Goal: Information Seeking & Learning: Learn about a topic

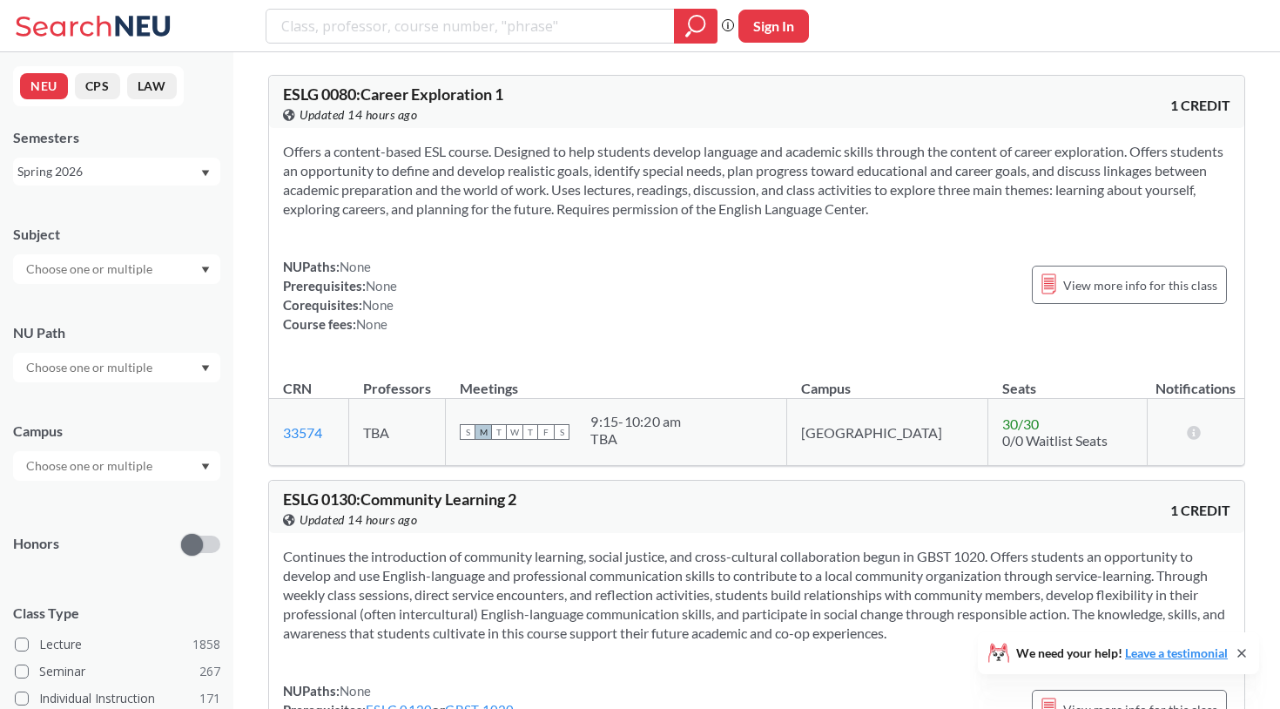
click at [520, 24] on input "search" at bounding box center [471, 26] width 382 height 30
type input "online"
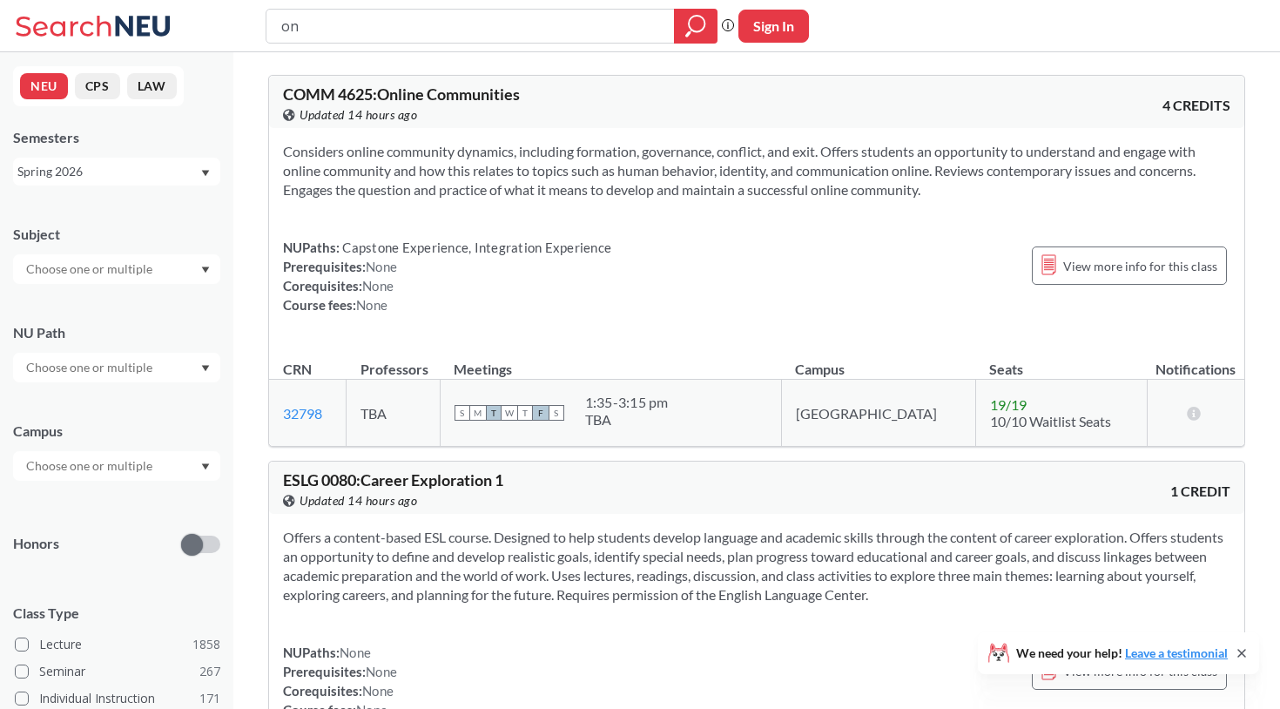
type input "o"
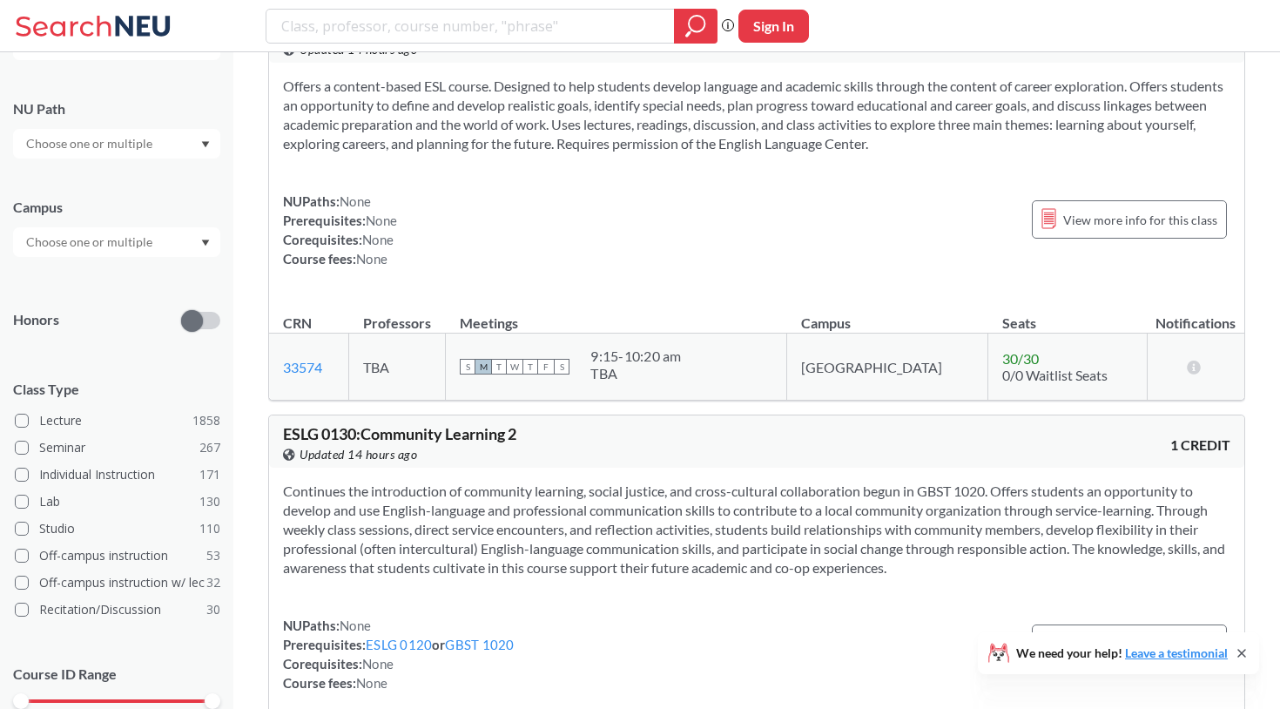
scroll to position [233, 0]
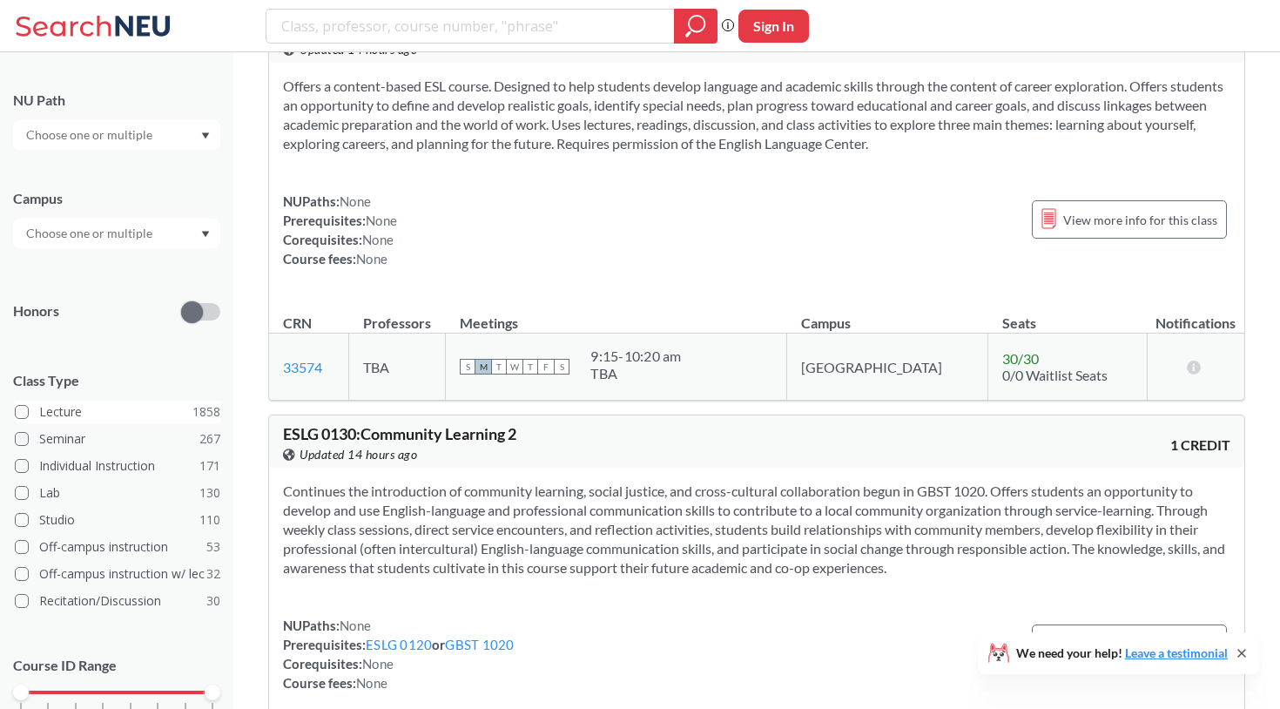
click at [25, 421] on label "Lecture 1858" at bounding box center [118, 412] width 206 height 23
click at [39, 416] on input "Lecture 1858" at bounding box center [46, 409] width 14 height 14
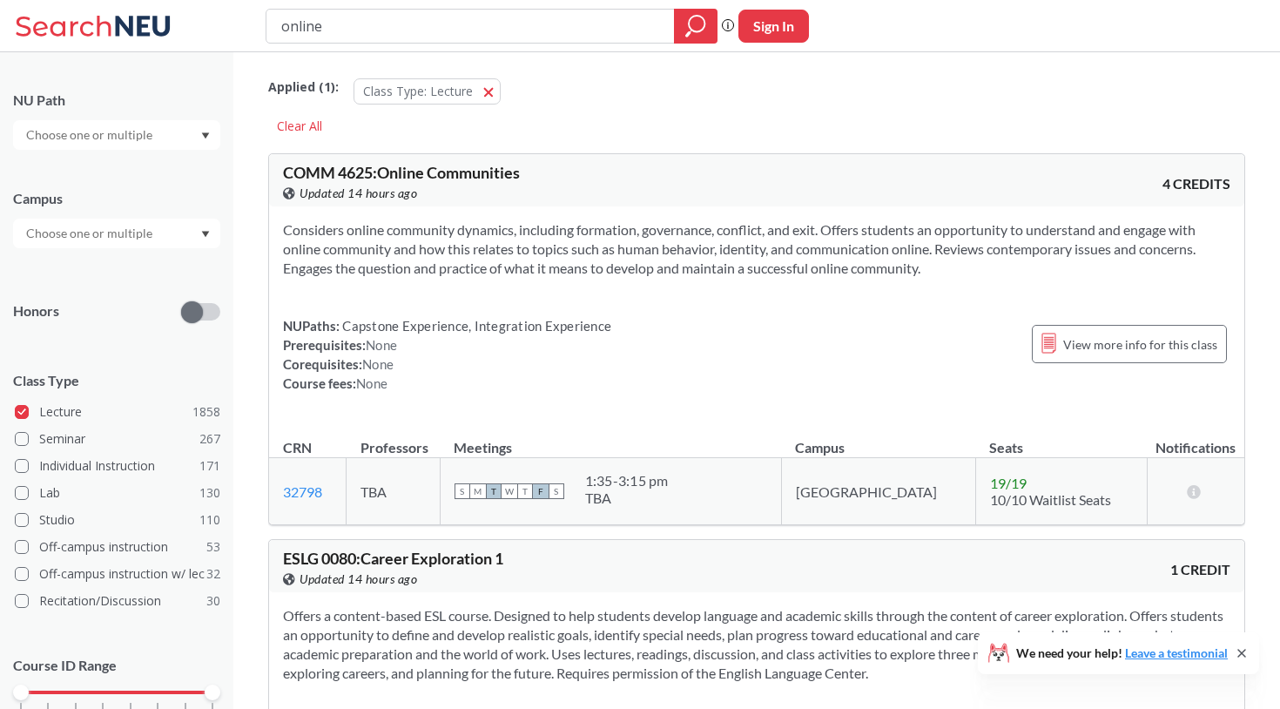
scroll to position [309, 0]
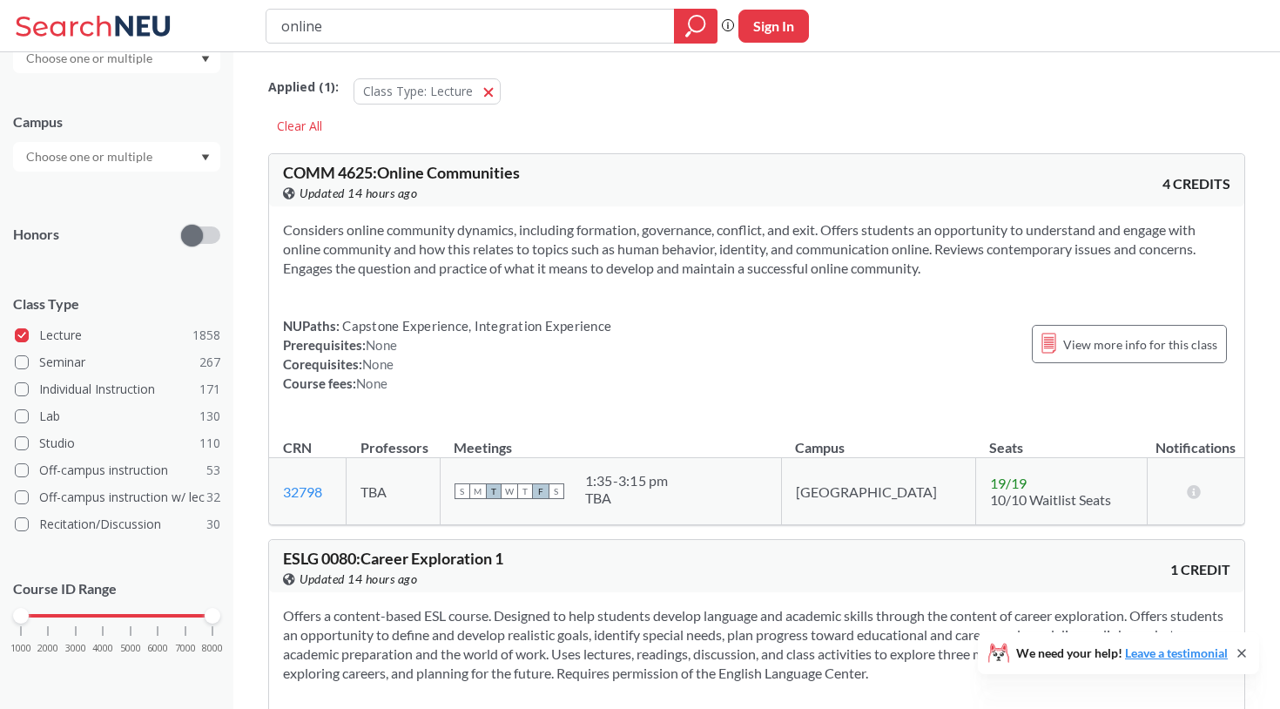
drag, startPoint x: 388, startPoint y: 32, endPoint x: 236, endPoint y: 23, distance: 152.7
click at [236, 23] on div "online Phrase search guarantees the exact search appears in the results. Ex. If…" at bounding box center [640, 26] width 1280 height 52
click at [204, 155] on icon "Dropdown arrow" at bounding box center [206, 157] width 8 height 6
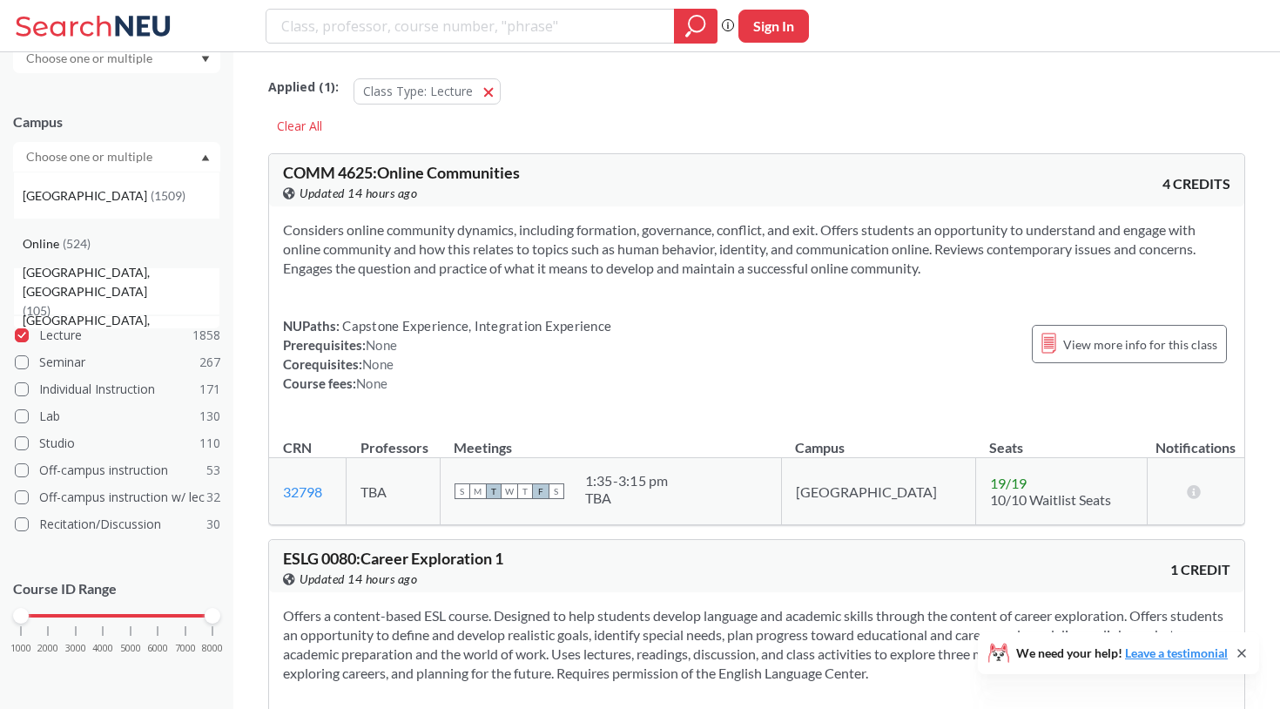
click at [153, 241] on div "Online ( 524 )" at bounding box center [121, 243] width 197 height 19
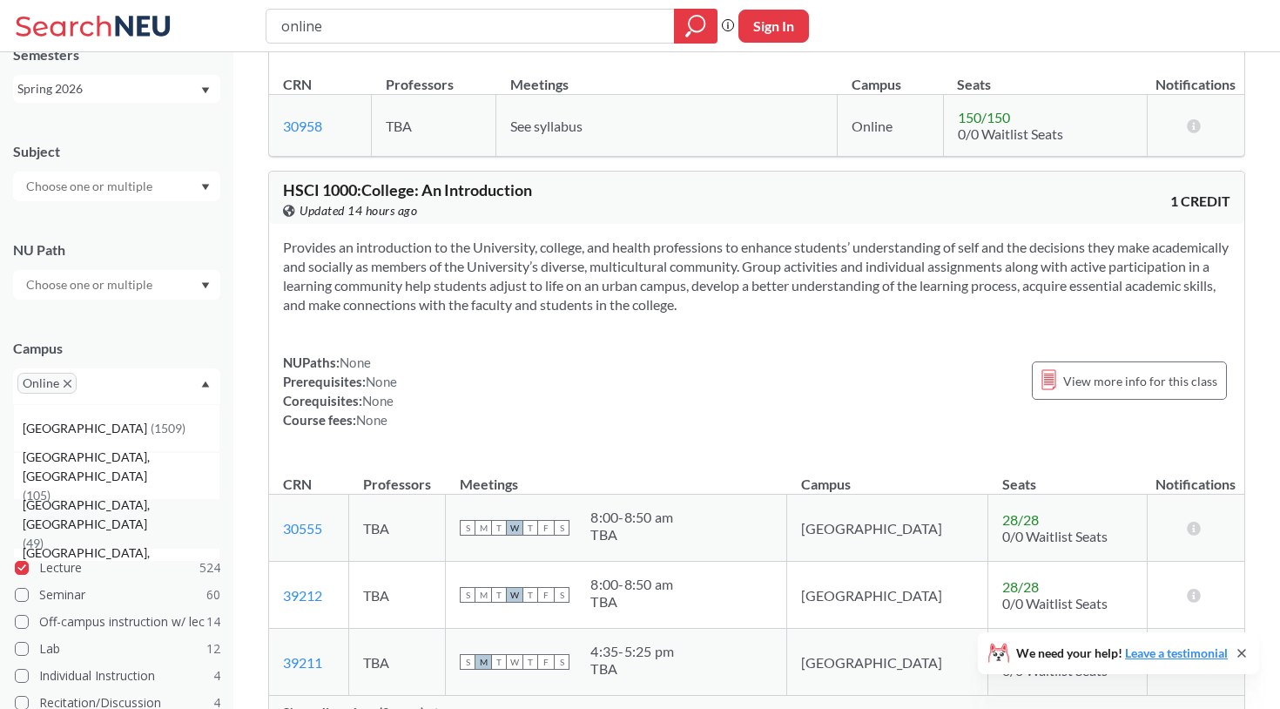
scroll to position [83, 0]
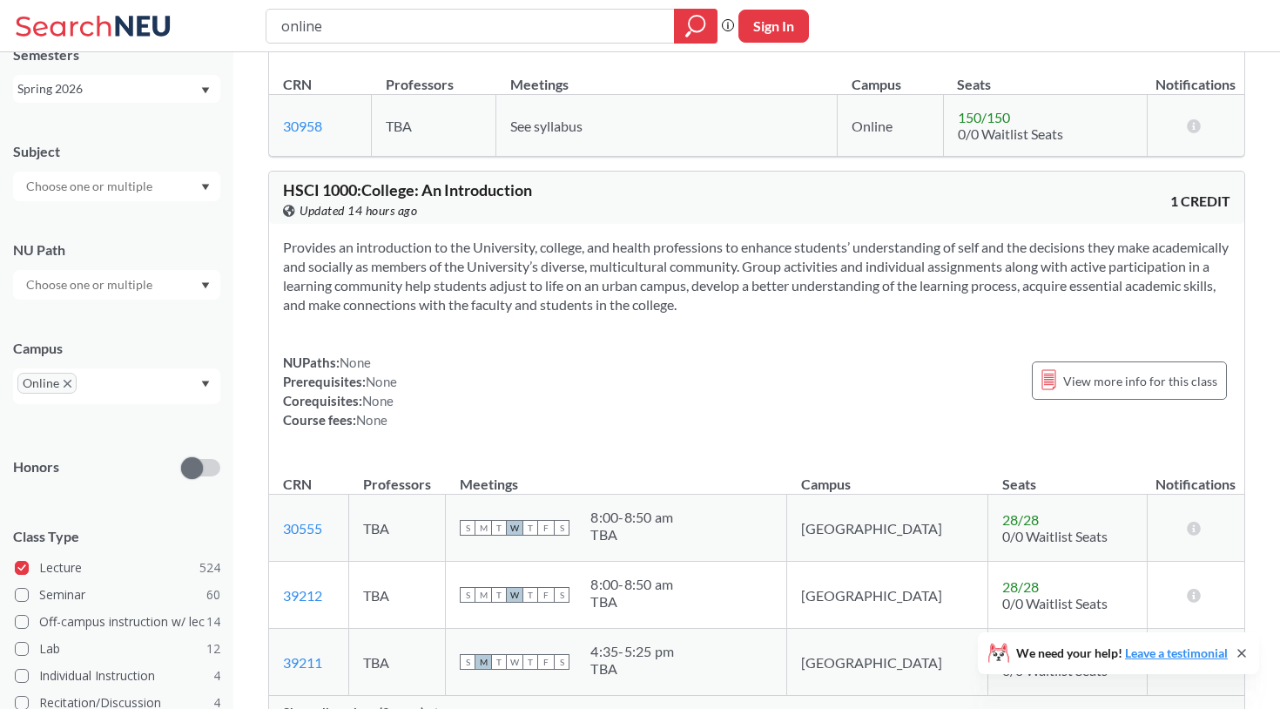
click at [198, 288] on div at bounding box center [116, 285] width 207 height 30
click at [191, 233] on div "NU Path Writing Intensive ( 29 ) Societies/Institutions ( 19 ) Analyzing/Using …" at bounding box center [116, 261] width 207 height 77
click at [193, 189] on div at bounding box center [116, 187] width 207 height 30
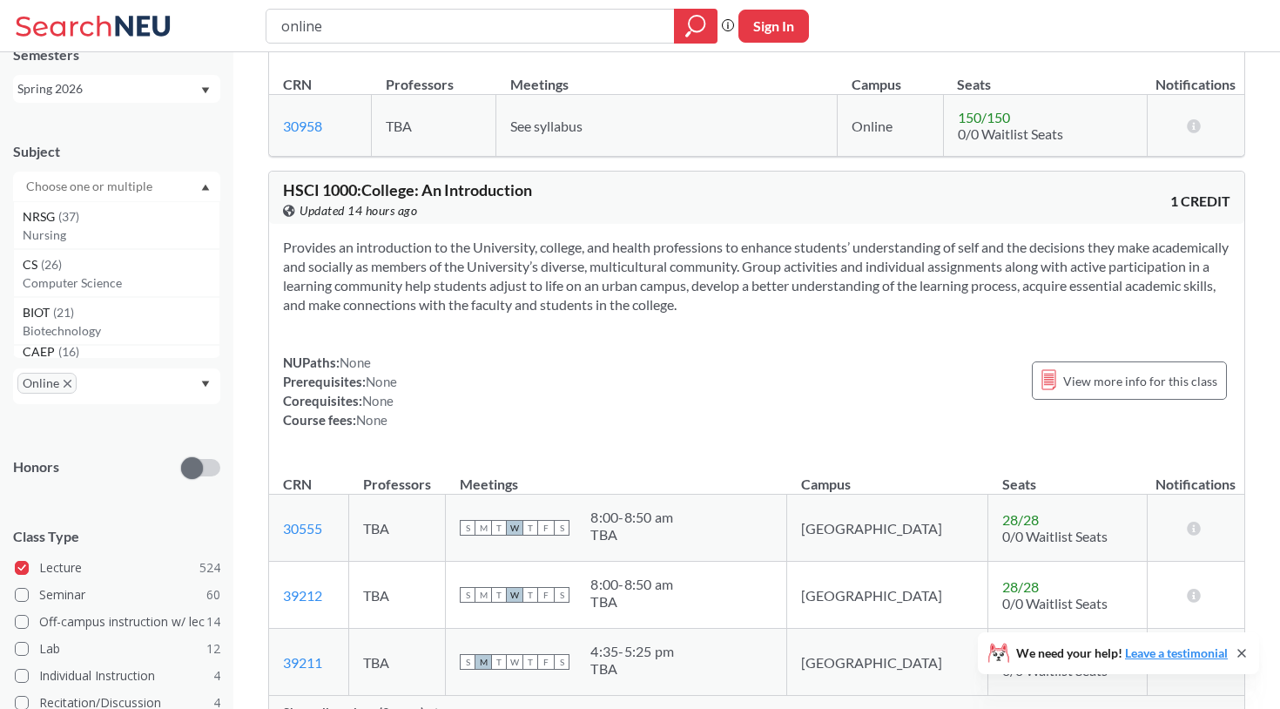
click at [191, 185] on div at bounding box center [116, 187] width 207 height 30
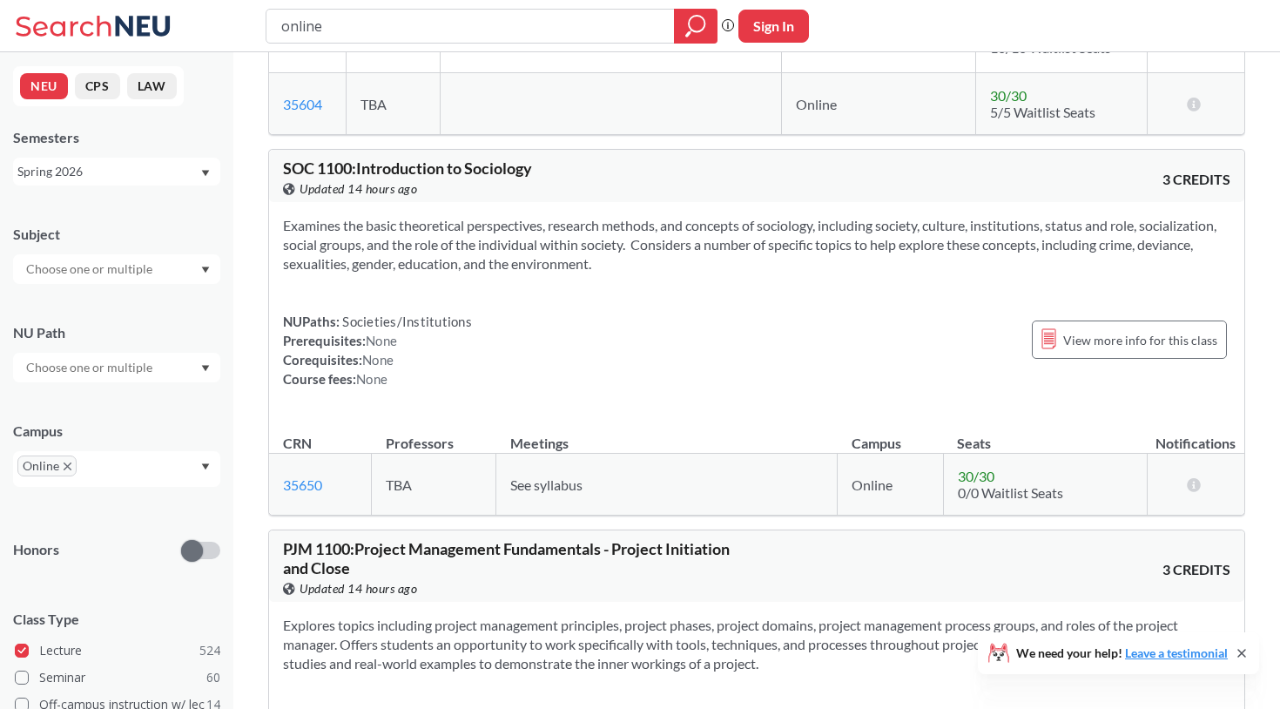
scroll to position [5742, 0]
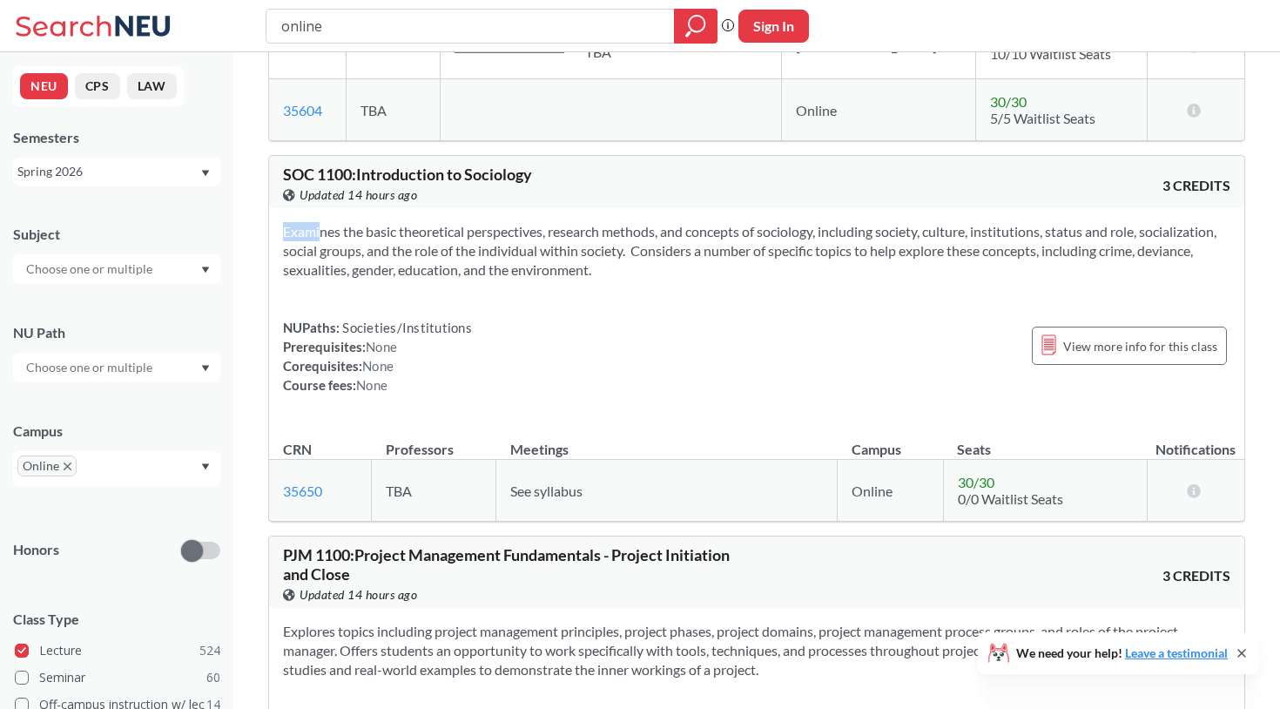
drag, startPoint x: 285, startPoint y: 228, endPoint x: 864, endPoint y: 293, distance: 582.8
click at [864, 293] on div "Examines the basic theoretical perspectives, research methods, and concepts of …" at bounding box center [757, 315] width 976 height 214
copy section
click at [785, 291] on div "Examines the basic theoretical perspectives, research methods, and concepts of …" at bounding box center [757, 315] width 976 height 214
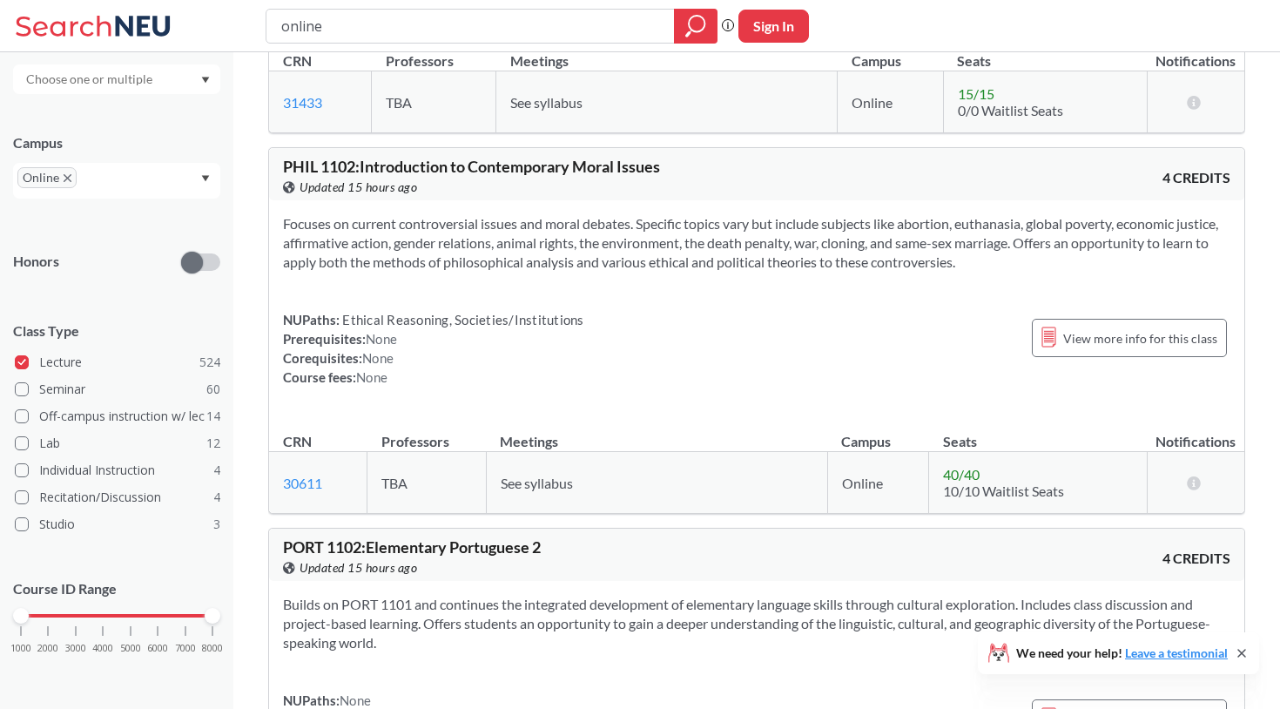
scroll to position [11419, 0]
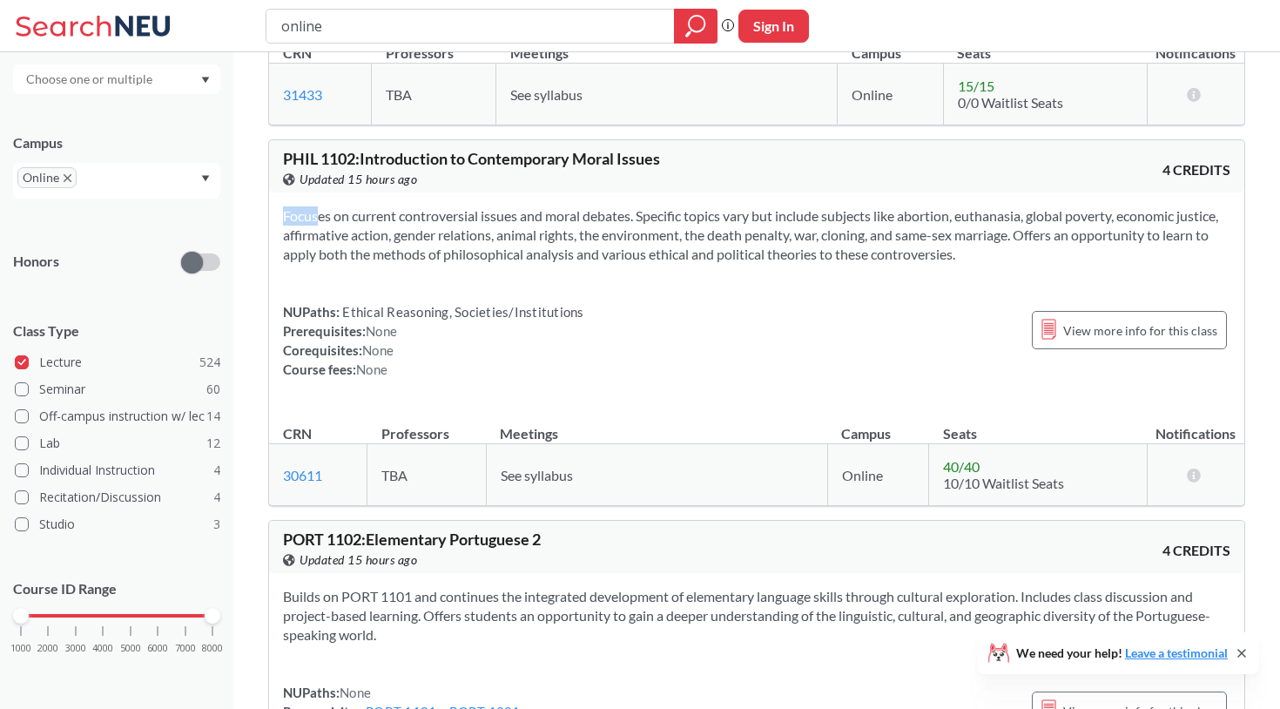
drag, startPoint x: 283, startPoint y: 233, endPoint x: 1012, endPoint y: 293, distance: 731.5
click at [1012, 293] on div "Focuses on current controversial issues and moral debates. Specific topics vary…" at bounding box center [757, 300] width 976 height 214
copy section
click at [708, 302] on div "Focuses on current controversial issues and moral debates. Specific topics vary…" at bounding box center [757, 300] width 976 height 214
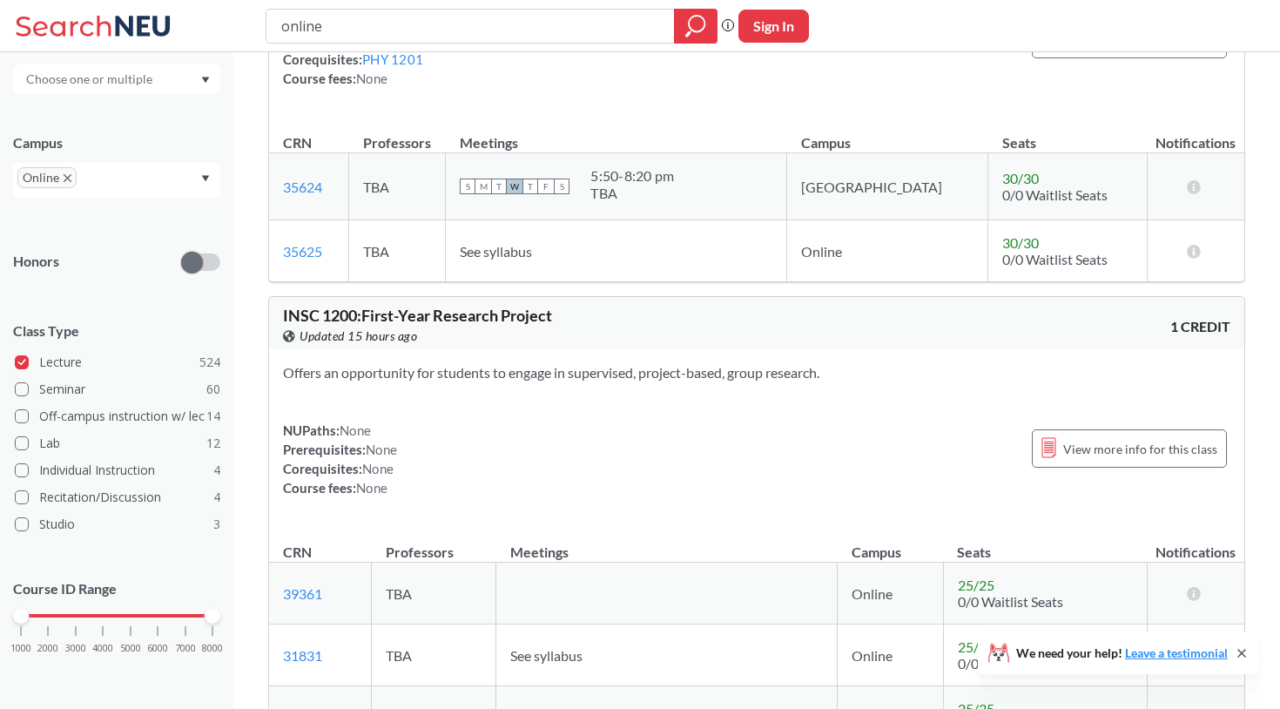
scroll to position [21111, 0]
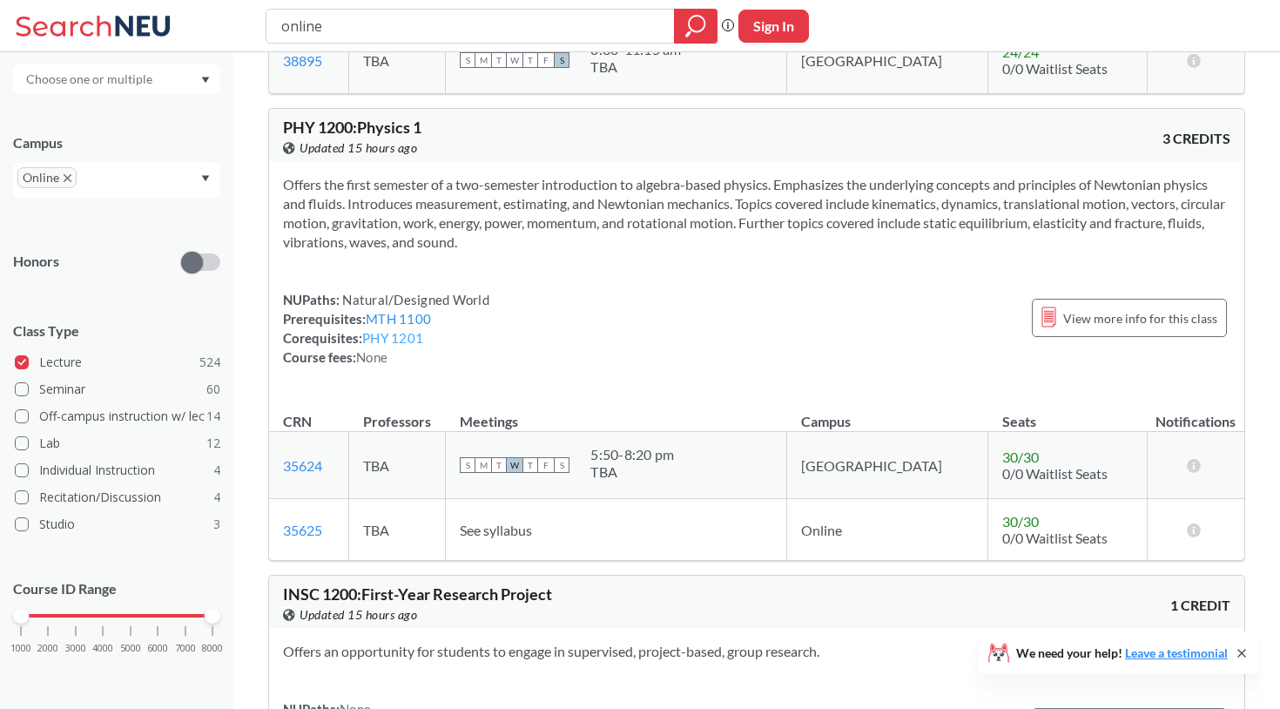
click at [408, 346] on link "PHY 1201" at bounding box center [392, 338] width 61 height 16
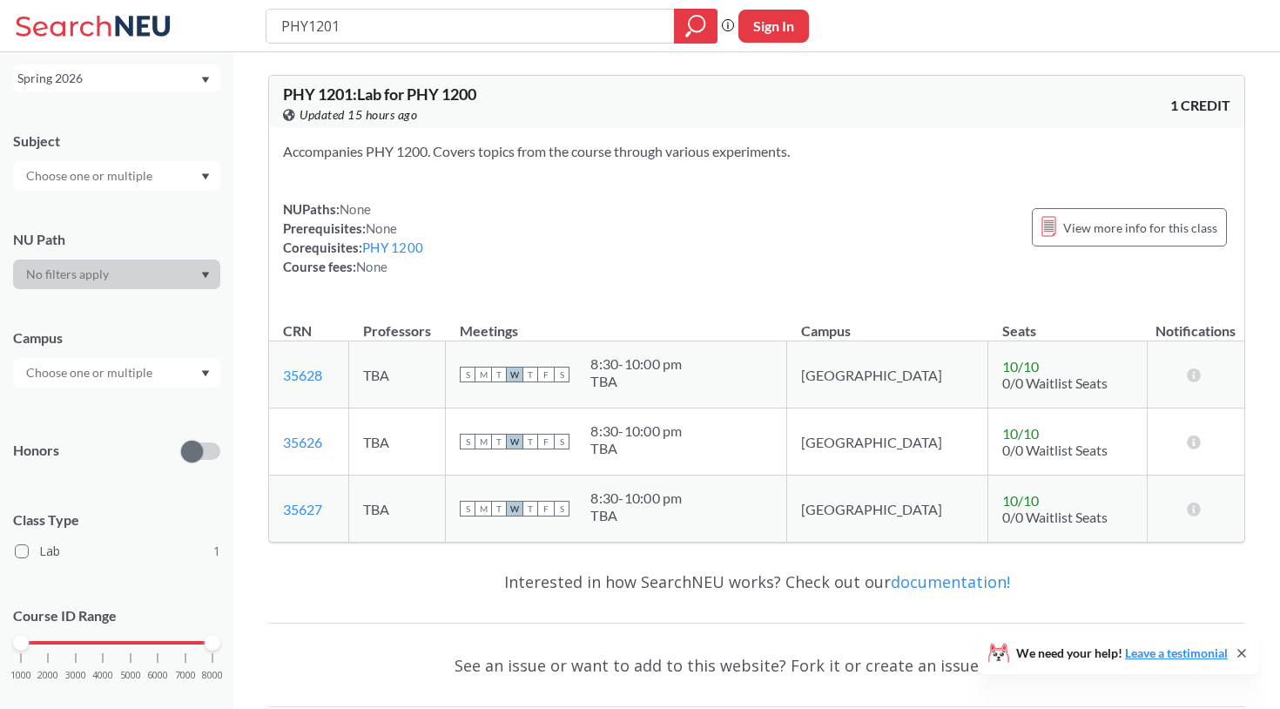
scroll to position [120, 0]
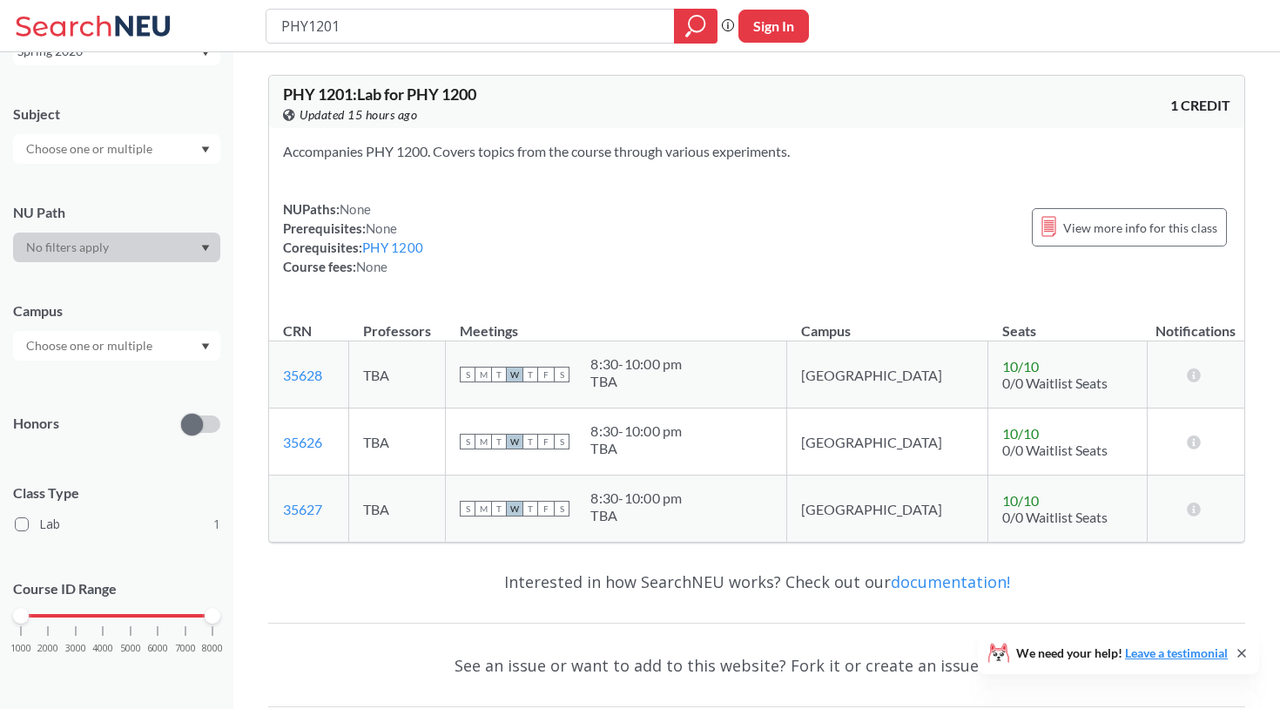
type input "online"
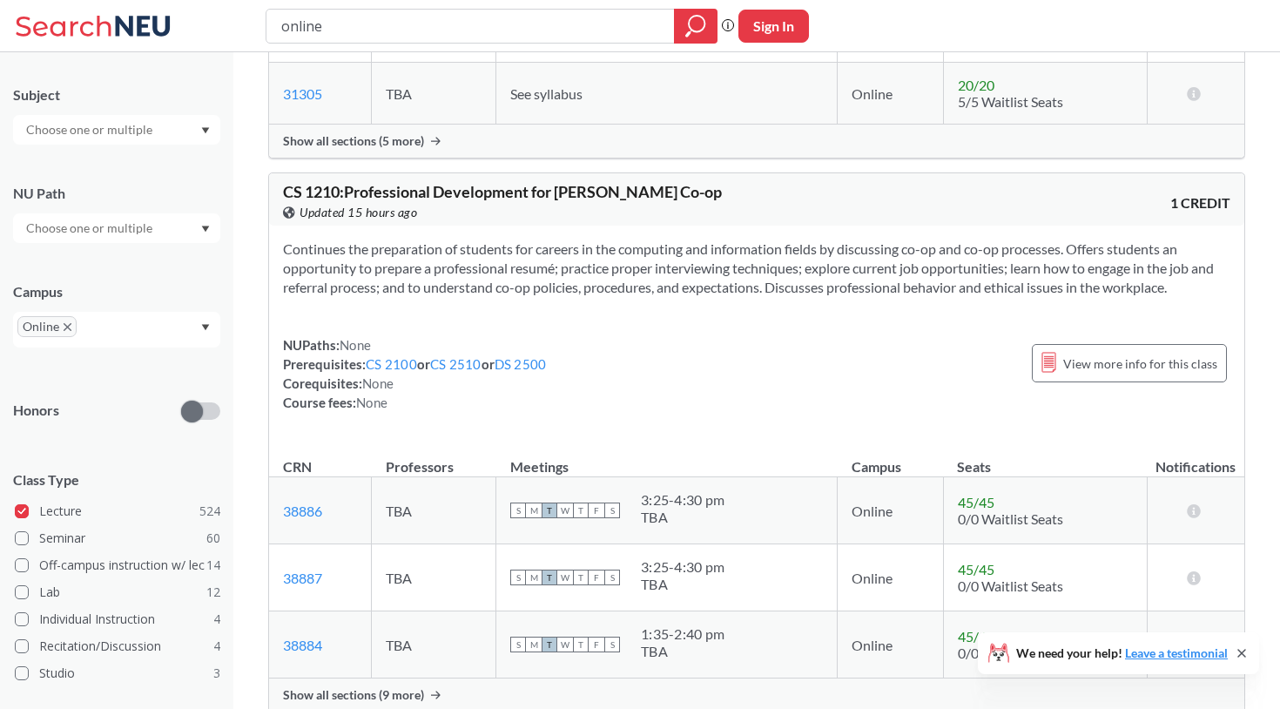
scroll to position [135, 0]
click at [206, 231] on icon "Dropdown arrow" at bounding box center [206, 233] width 8 height 6
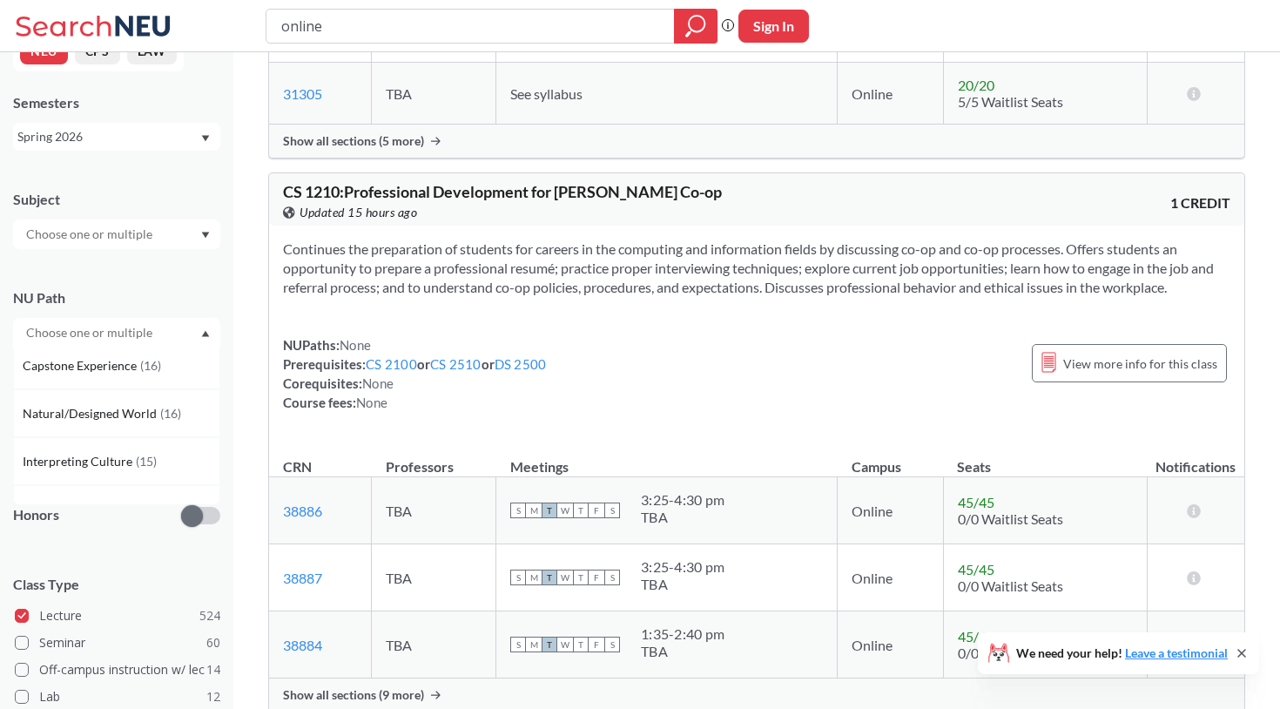
scroll to position [158, 0]
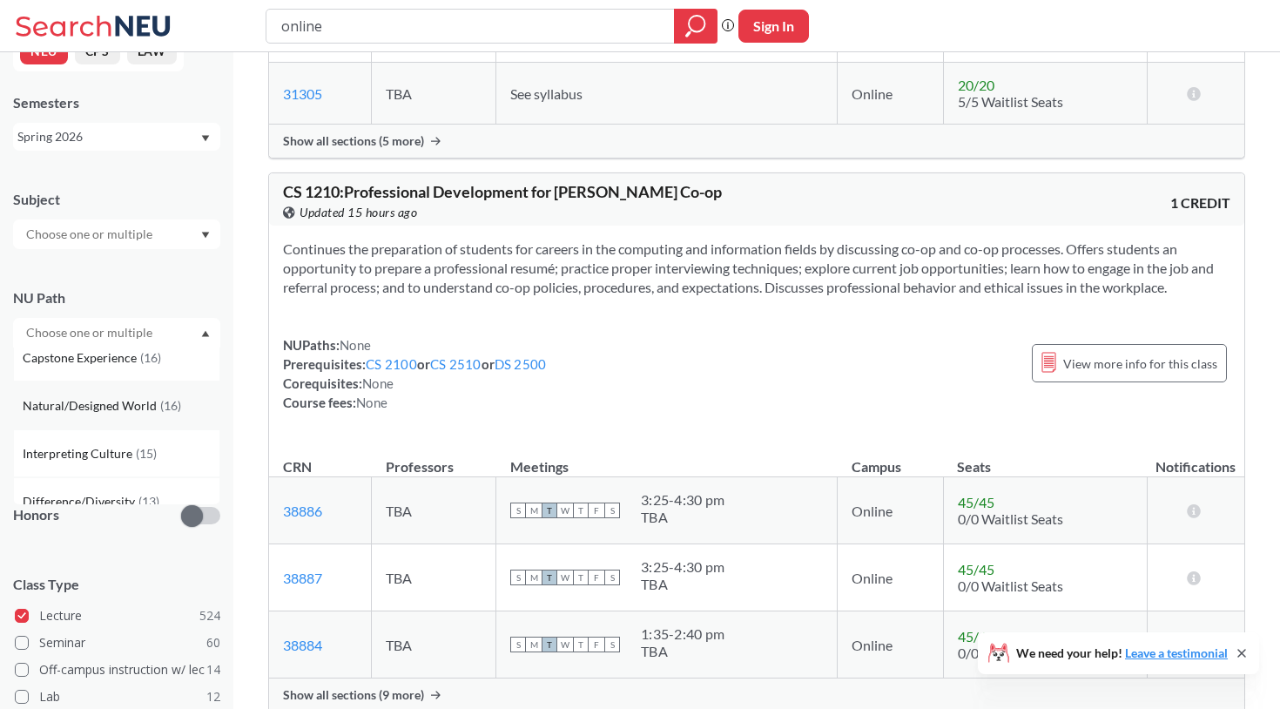
click at [135, 395] on div "Natural/Designed World ( 16 )" at bounding box center [116, 406] width 207 height 48
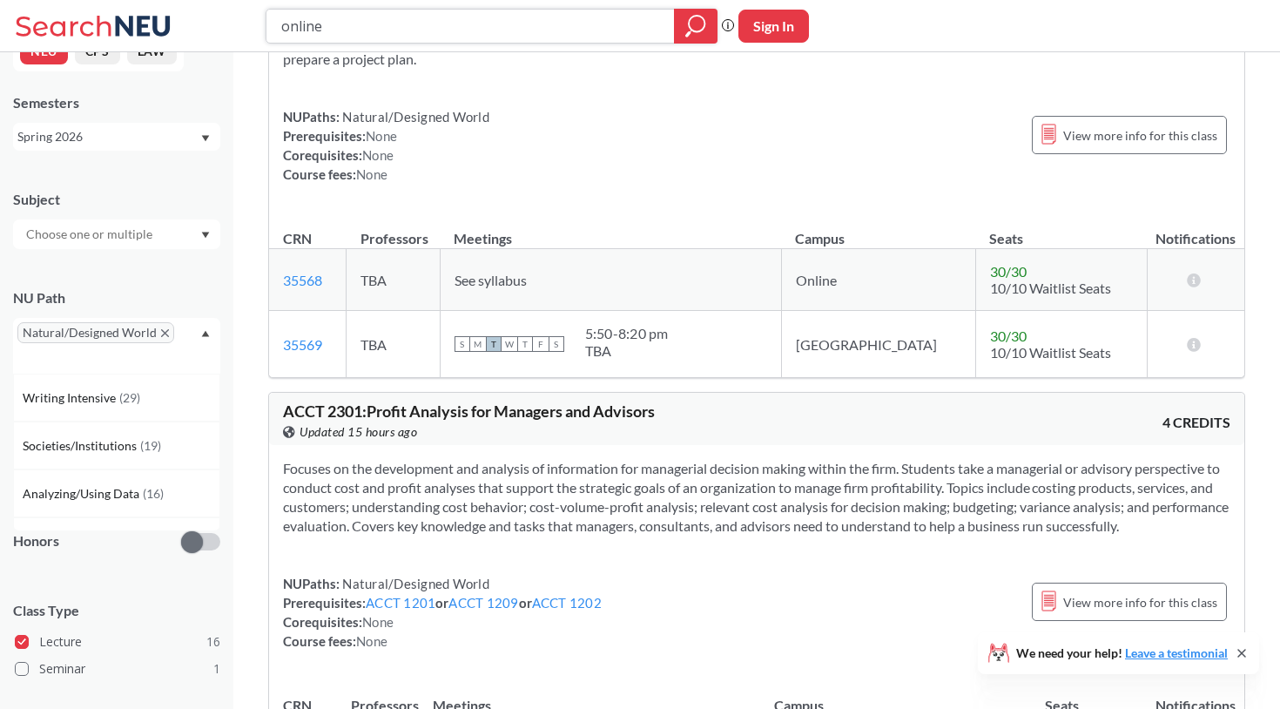
scroll to position [5476, 0]
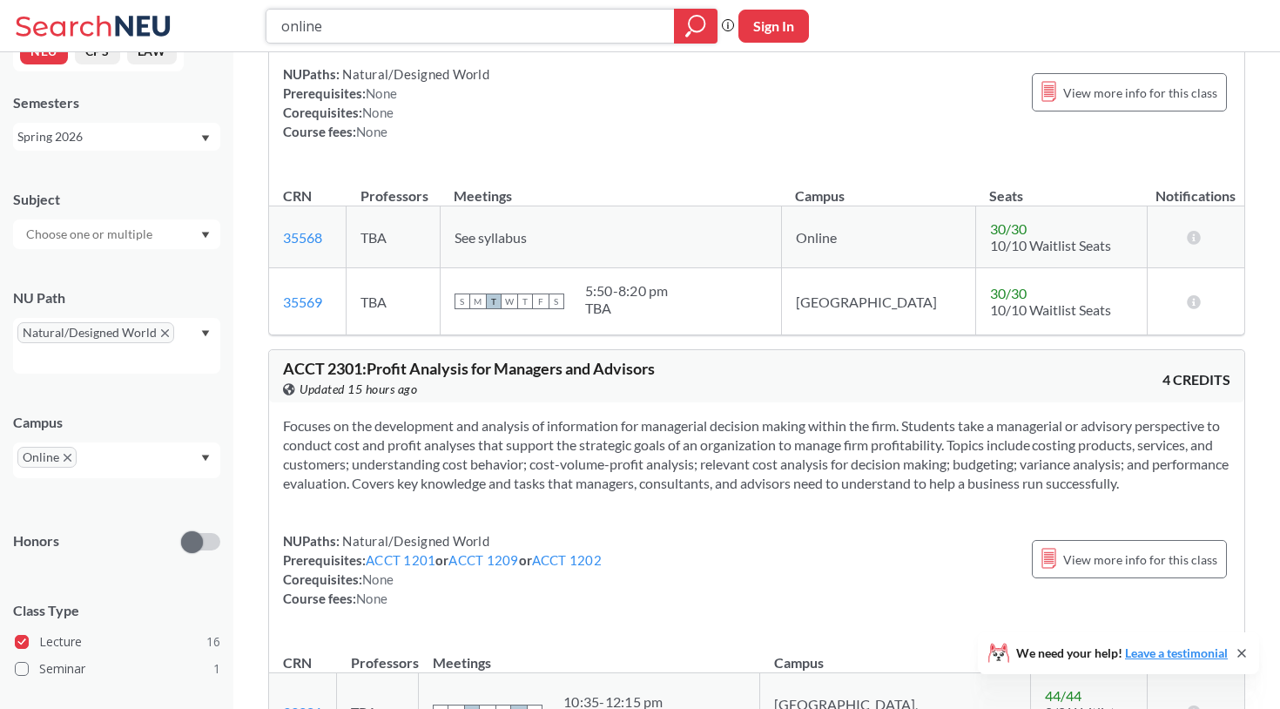
drag, startPoint x: 340, startPoint y: 26, endPoint x: 265, endPoint y: 18, distance: 75.3
click at [265, 18] on div "online Phrase search guarantees the exact search appears in the results. Ex. If…" at bounding box center [640, 26] width 1280 height 52
click at [64, 450] on span "Online" at bounding box center [46, 457] width 59 height 21
click at [70, 456] on icon "X to remove pill" at bounding box center [68, 458] width 8 height 8
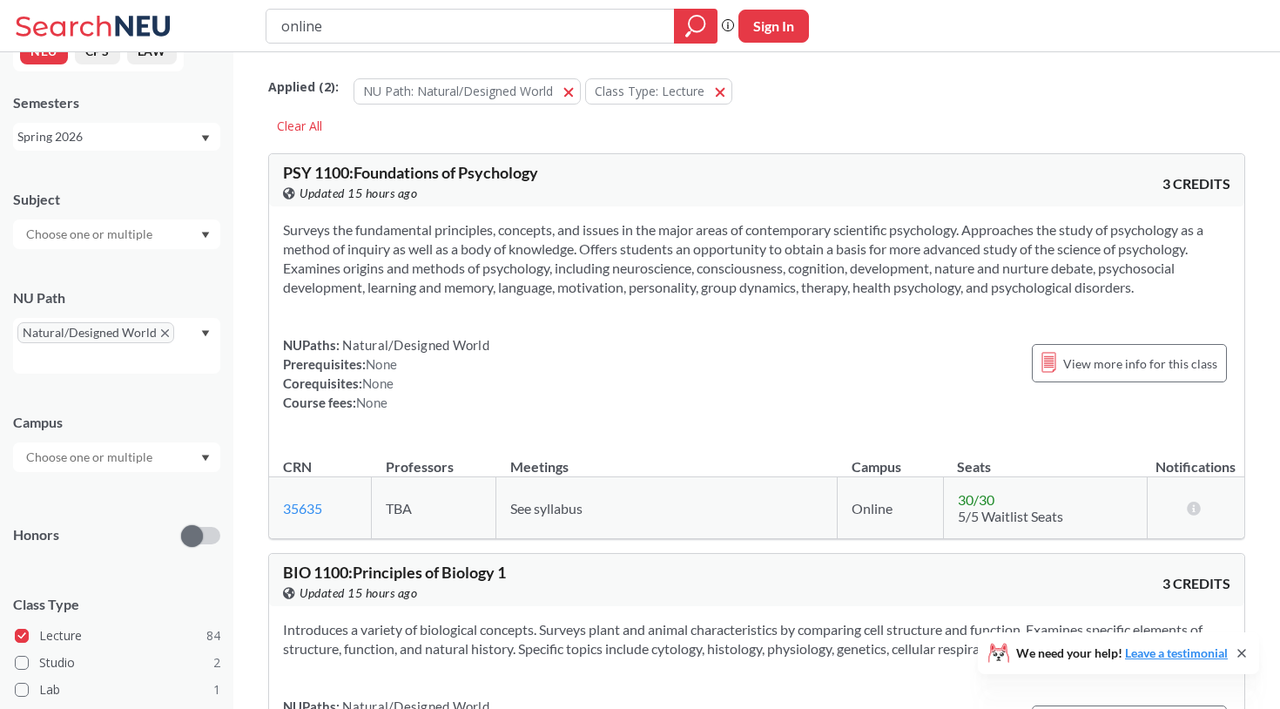
click at [188, 452] on div at bounding box center [116, 457] width 207 height 30
click at [157, 497] on div "Boston ( 76 )" at bounding box center [121, 496] width 197 height 19
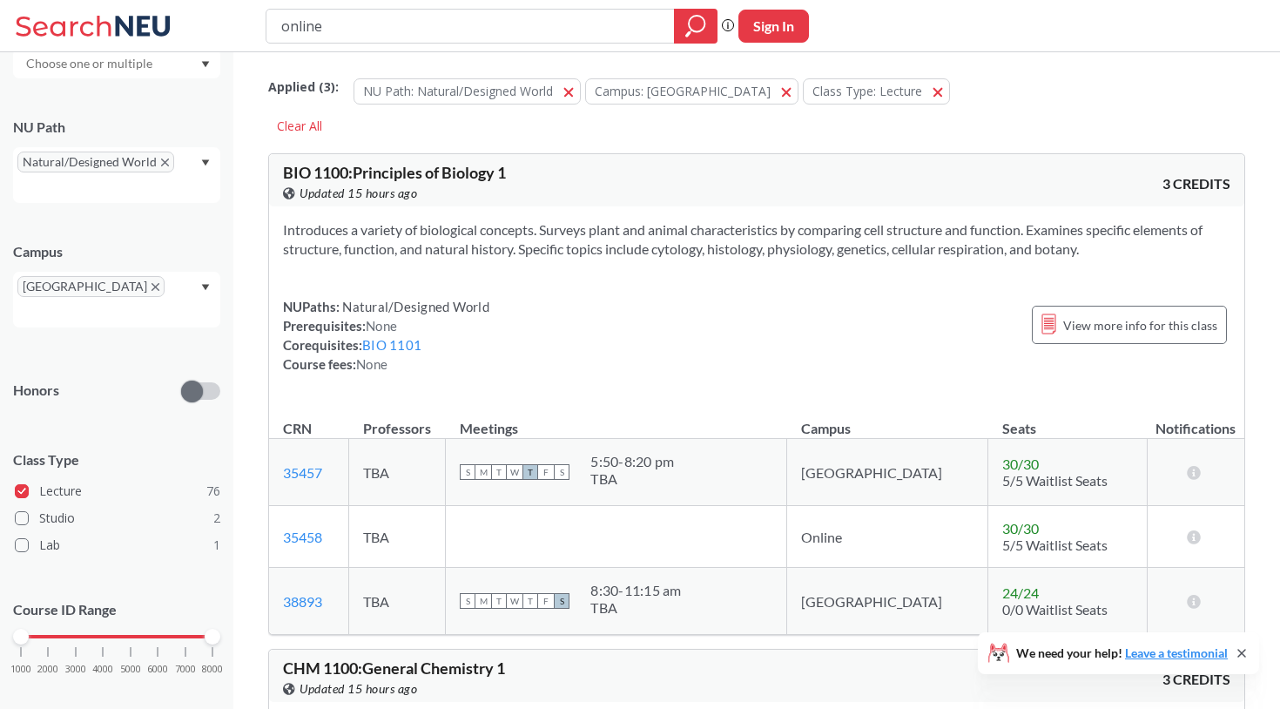
drag, startPoint x: 593, startPoint y: 28, endPoint x: 267, endPoint y: 18, distance: 326.8
click at [267, 18] on div "online" at bounding box center [492, 26] width 452 height 35
click at [575, 91] on span "button" at bounding box center [575, 91] width 0 height 17
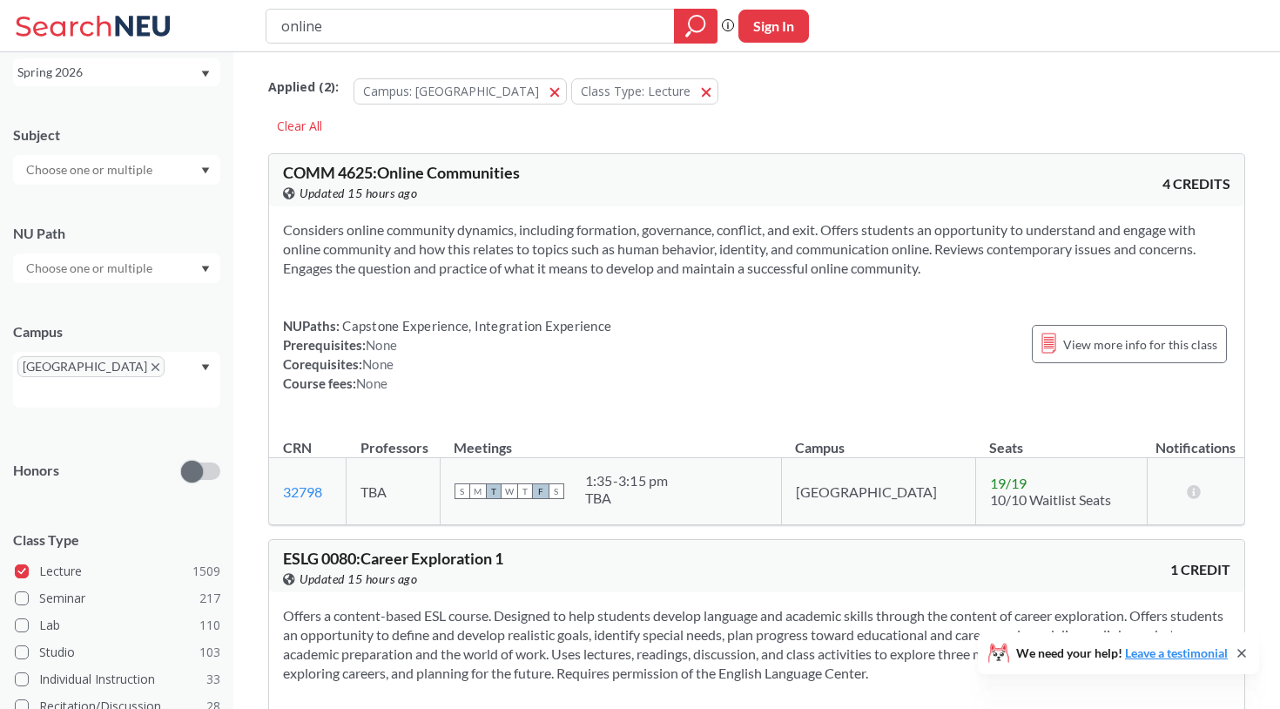
scroll to position [206, 0]
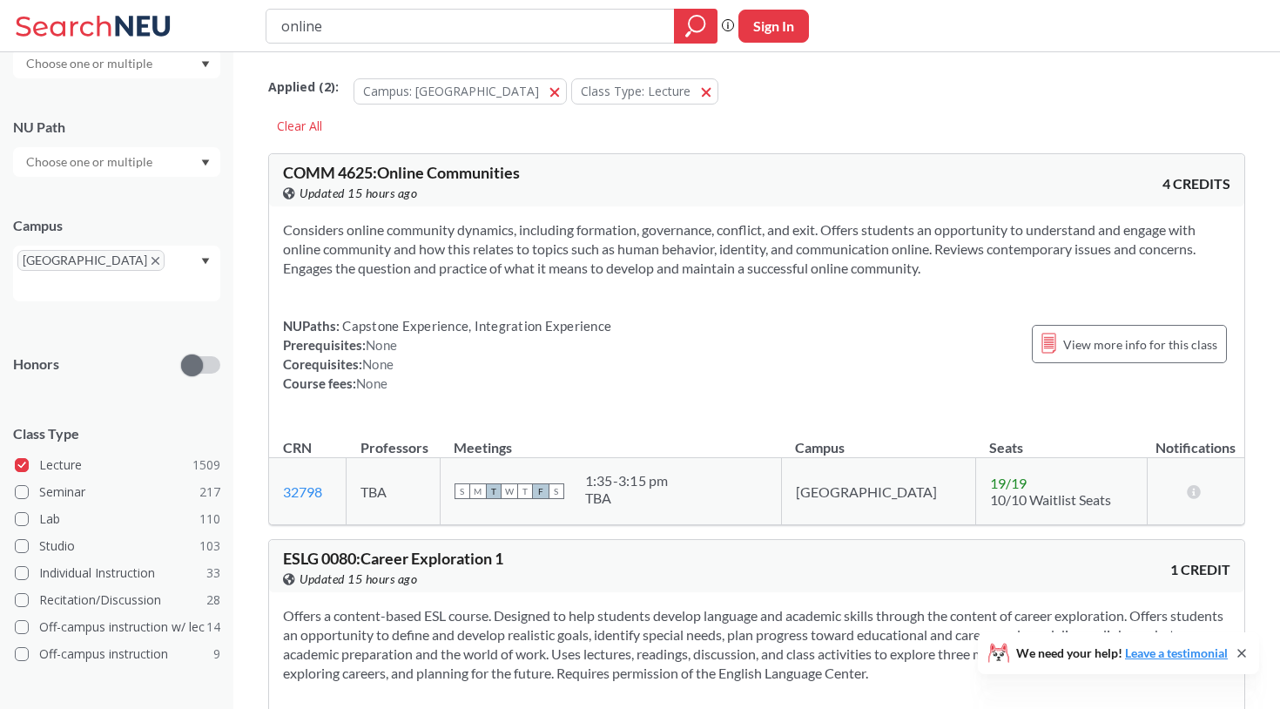
drag, startPoint x: 342, startPoint y: 27, endPoint x: 235, endPoint y: 27, distance: 107.1
click at [235, 27] on div "online Phrase search guarantees the exact search appears in the results. Ex. If…" at bounding box center [640, 26] width 1280 height 52
click at [817, 153] on div "COMM 4625 : Online Communities View this course on Banner. Updated 15 hours ago…" at bounding box center [756, 339] width 977 height 372
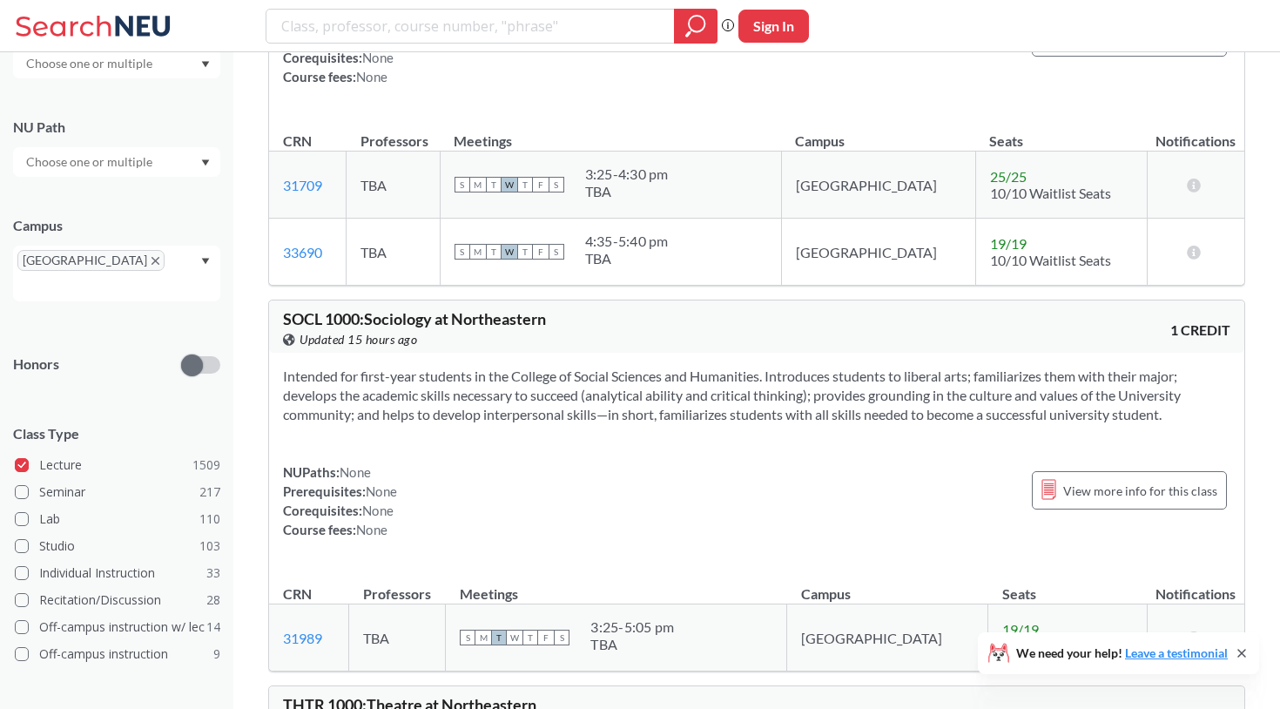
scroll to position [3032, 0]
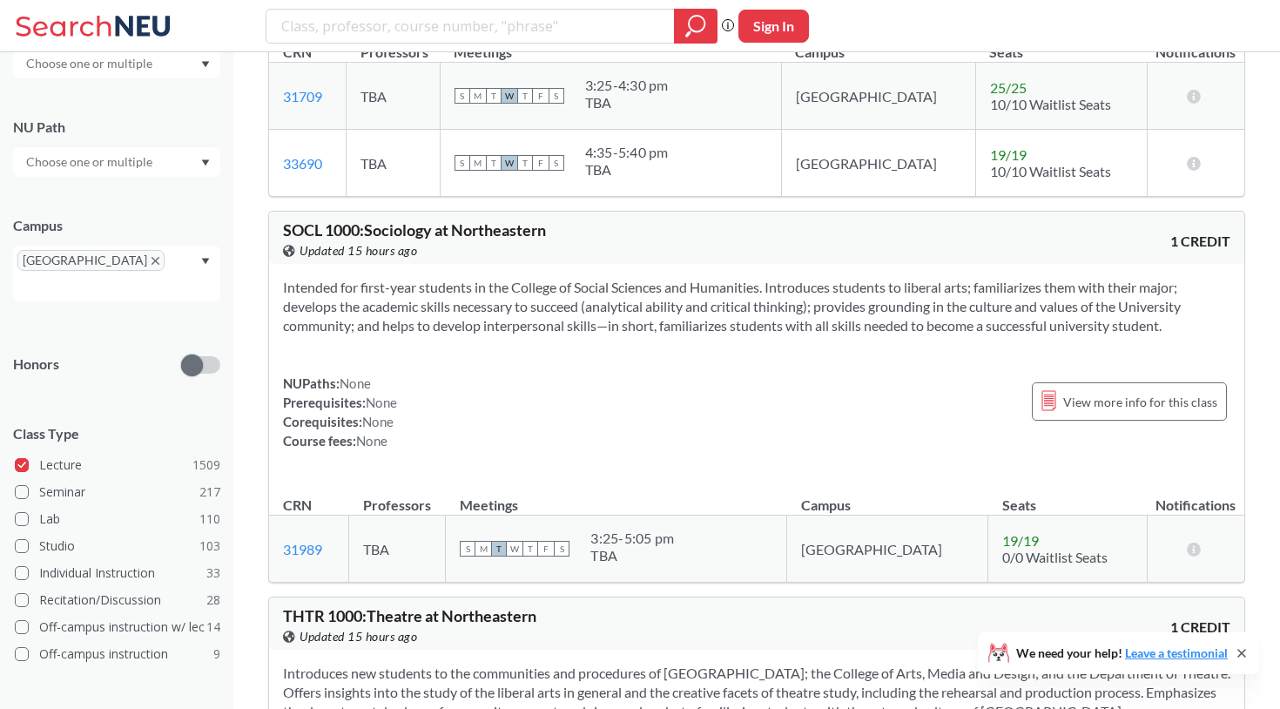
click at [138, 167] on input "text" at bounding box center [90, 162] width 146 height 21
click at [160, 235] on span "( 76 )" at bounding box center [170, 230] width 21 height 15
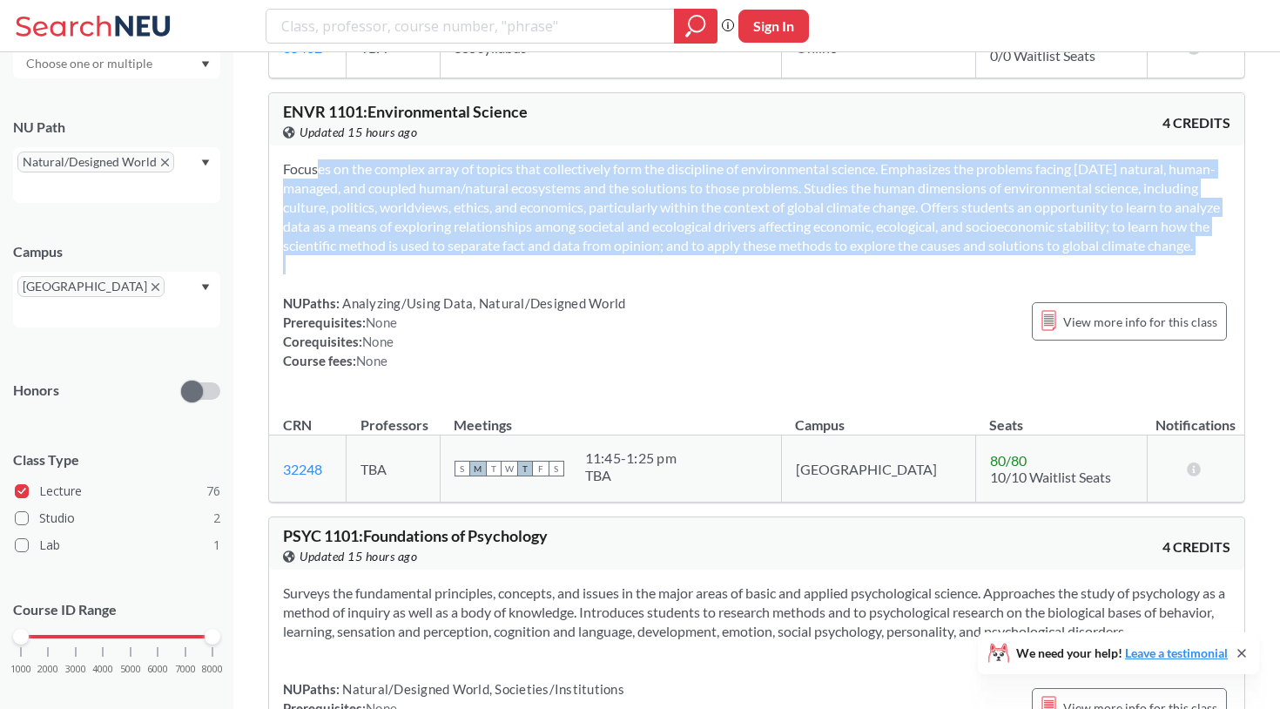
drag, startPoint x: 279, startPoint y: 164, endPoint x: 403, endPoint y: 299, distance: 183.7
click at [403, 299] on div "Focuses on the complex array of topics that collectively form the discipline of…" at bounding box center [757, 271] width 976 height 253
copy section "Focuses on the complex array of topics that collectively form the discipline of…"
click at [706, 255] on section "Focuses on the complex array of topics that collectively form the discipline of…" at bounding box center [757, 207] width 948 height 96
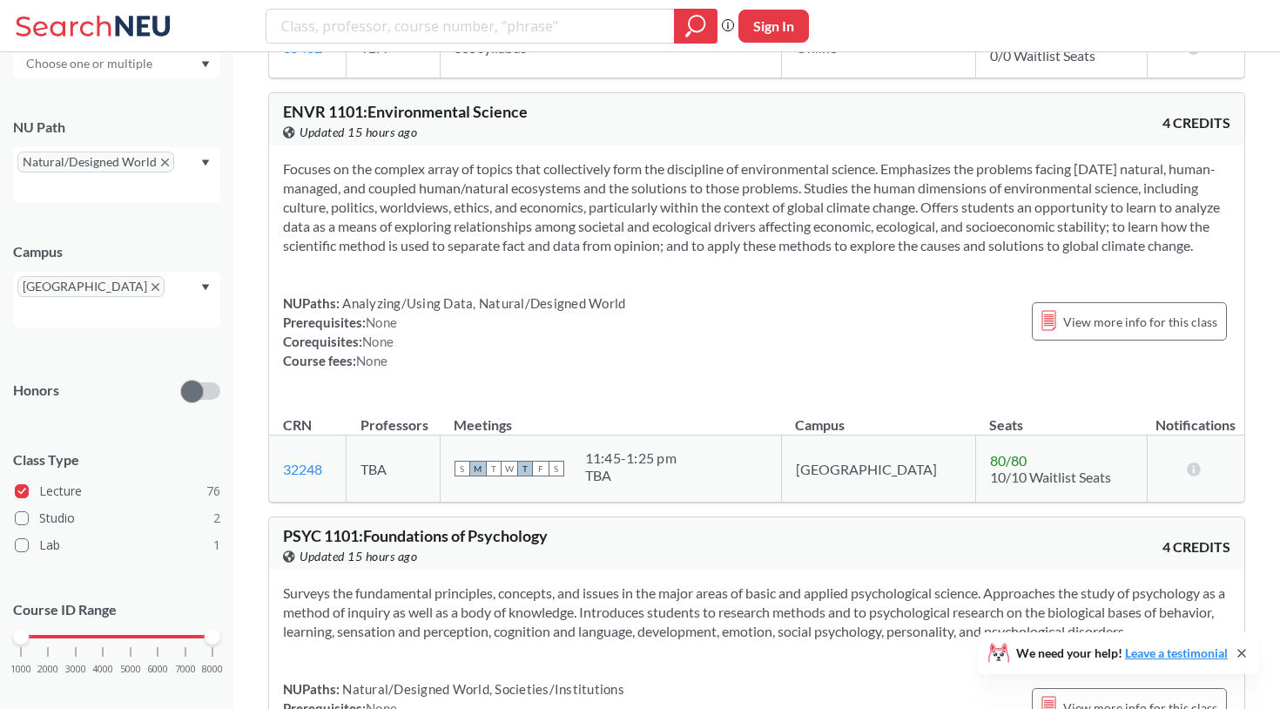
click at [754, 315] on div "NUPaths: Analyzing/Using Data, Natural/Designed World Prerequisites: None Coreq…" at bounding box center [757, 332] width 948 height 77
